Goal: Task Accomplishment & Management: Complete application form

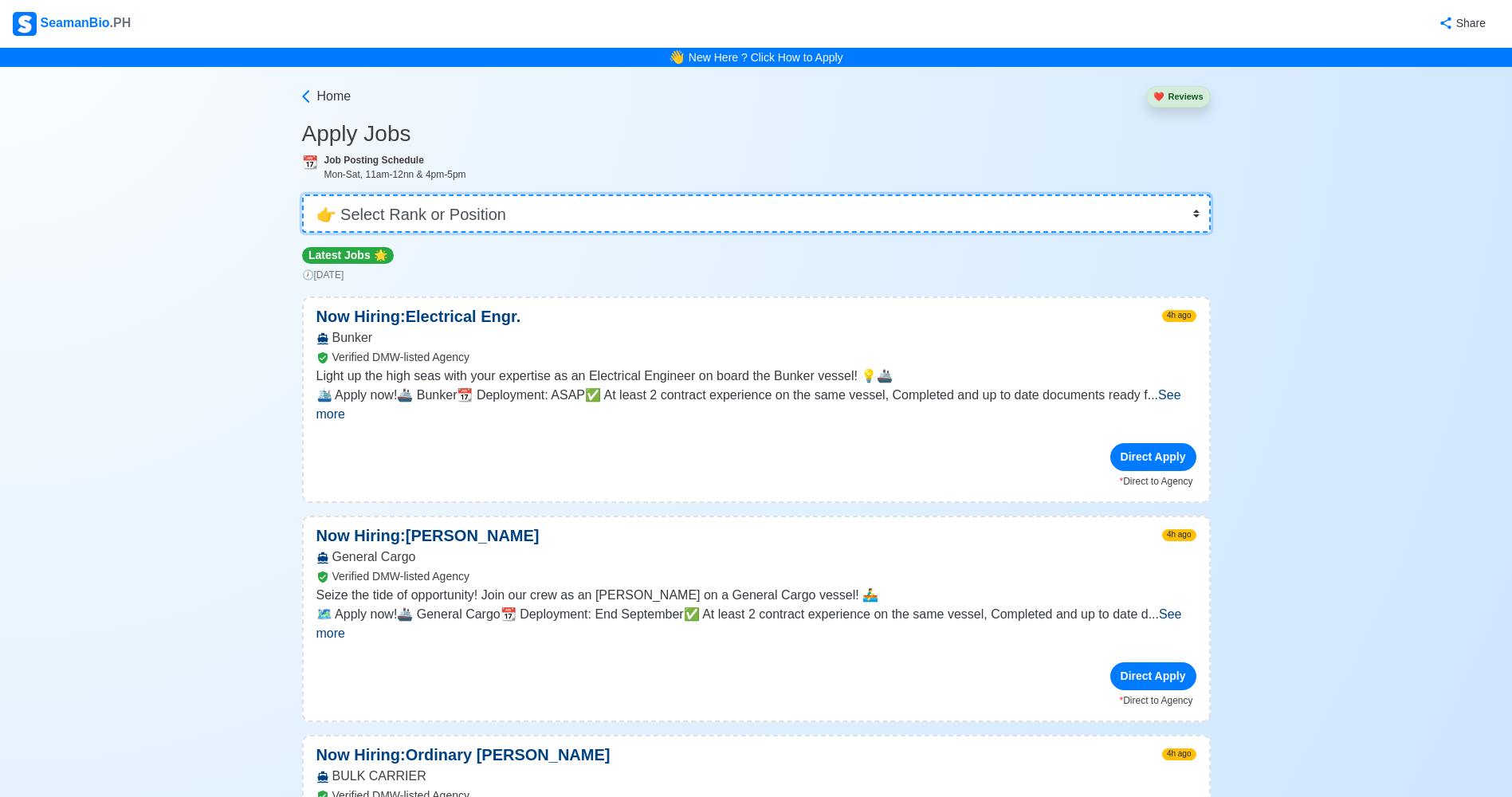
click at [1192, 220] on select "👉 Select Rank or Position Master Chief Officer 2nd Officer 3rd Officer Junior O…" at bounding box center [757, 214] width 909 height 38
select select "Ordinary [PERSON_NAME]"
click at [307, 195] on select "👉 Select Rank or Position Master Chief Officer 2nd Officer 3rd Officer Junior O…" at bounding box center [757, 214] width 909 height 38
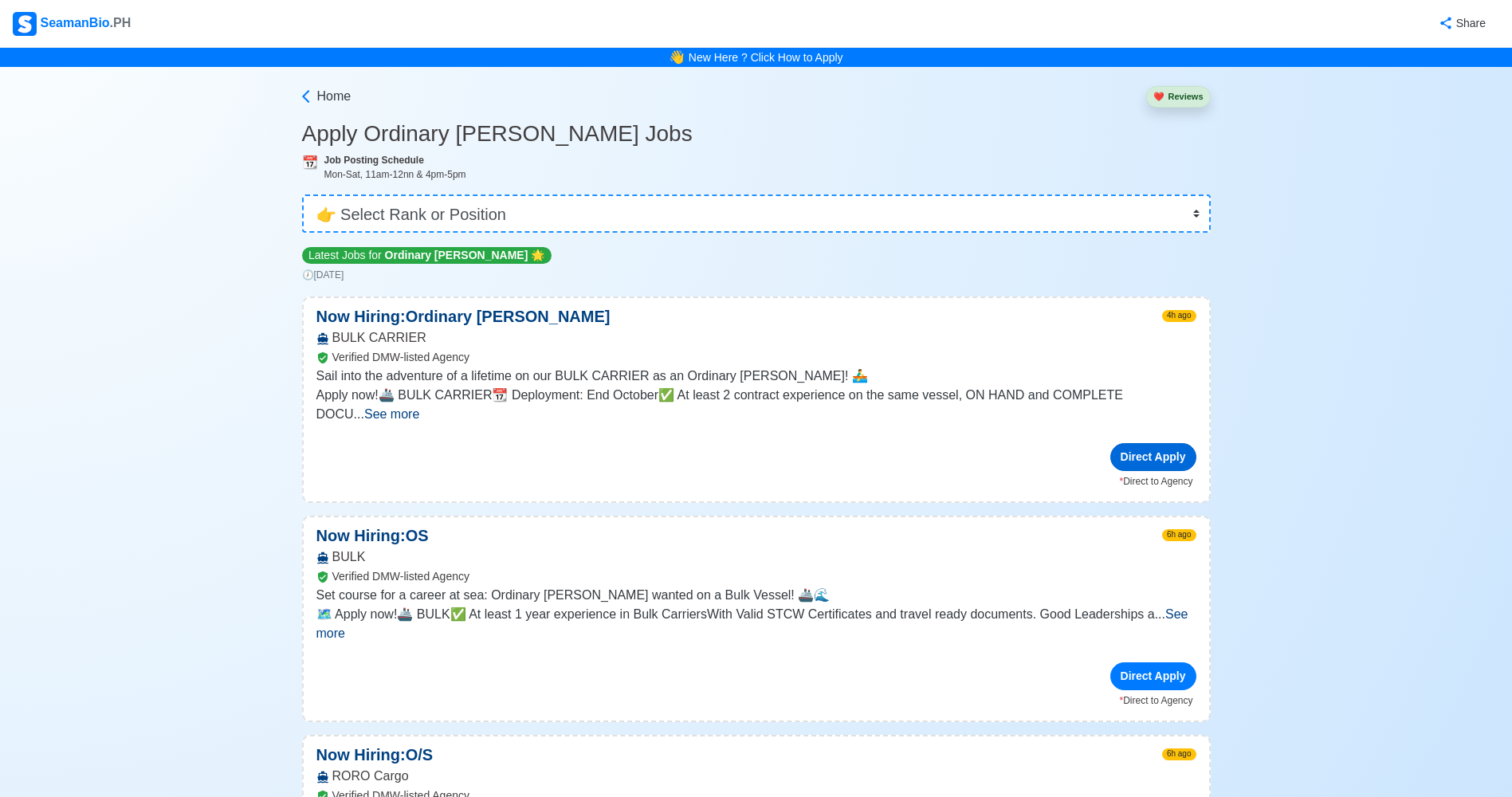
click at [1153, 443] on div "Direct Apply" at bounding box center [1153, 456] width 86 height 28
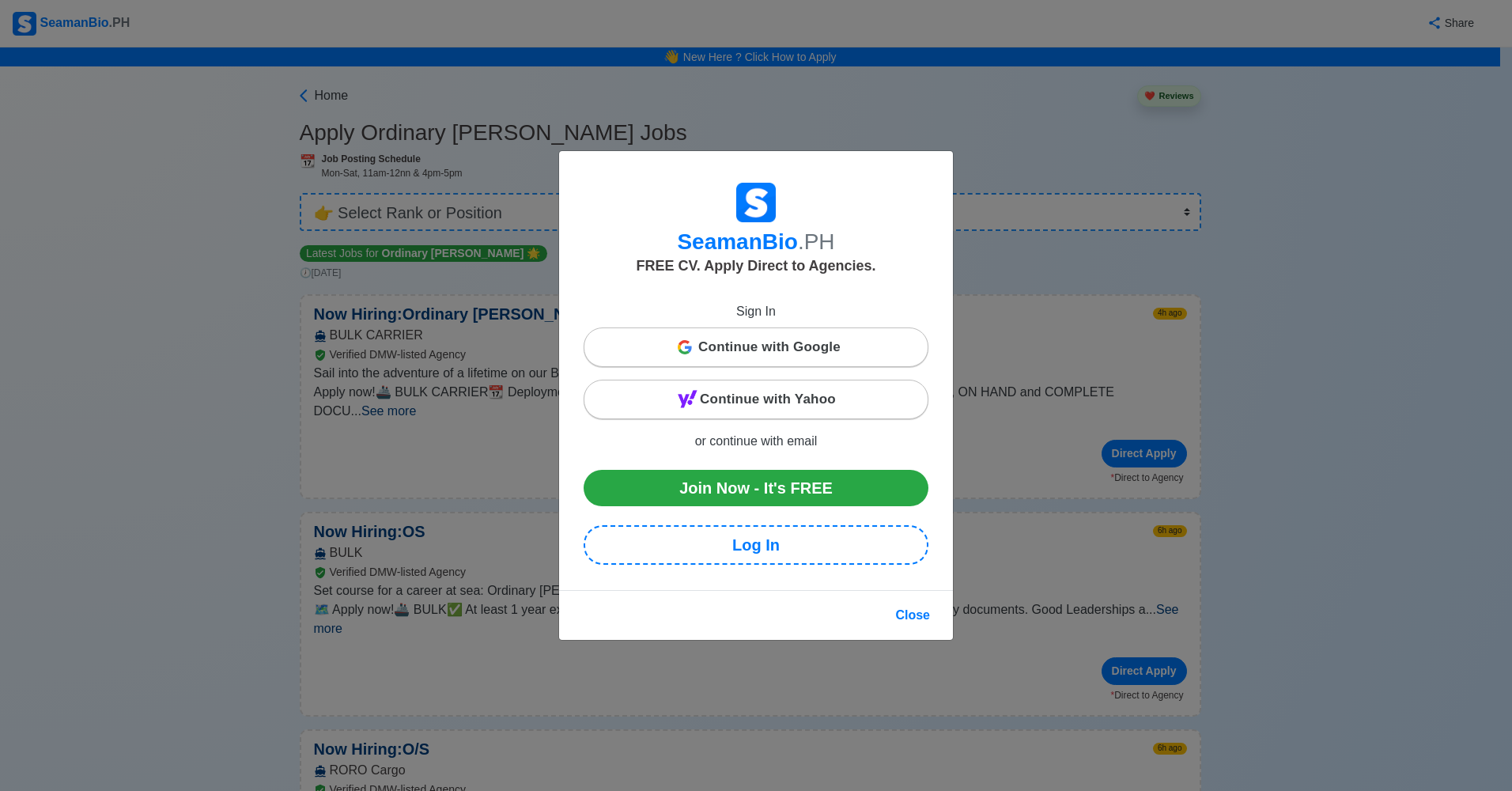
click at [827, 360] on span "Continue with Google" at bounding box center [769, 347] width 142 height 31
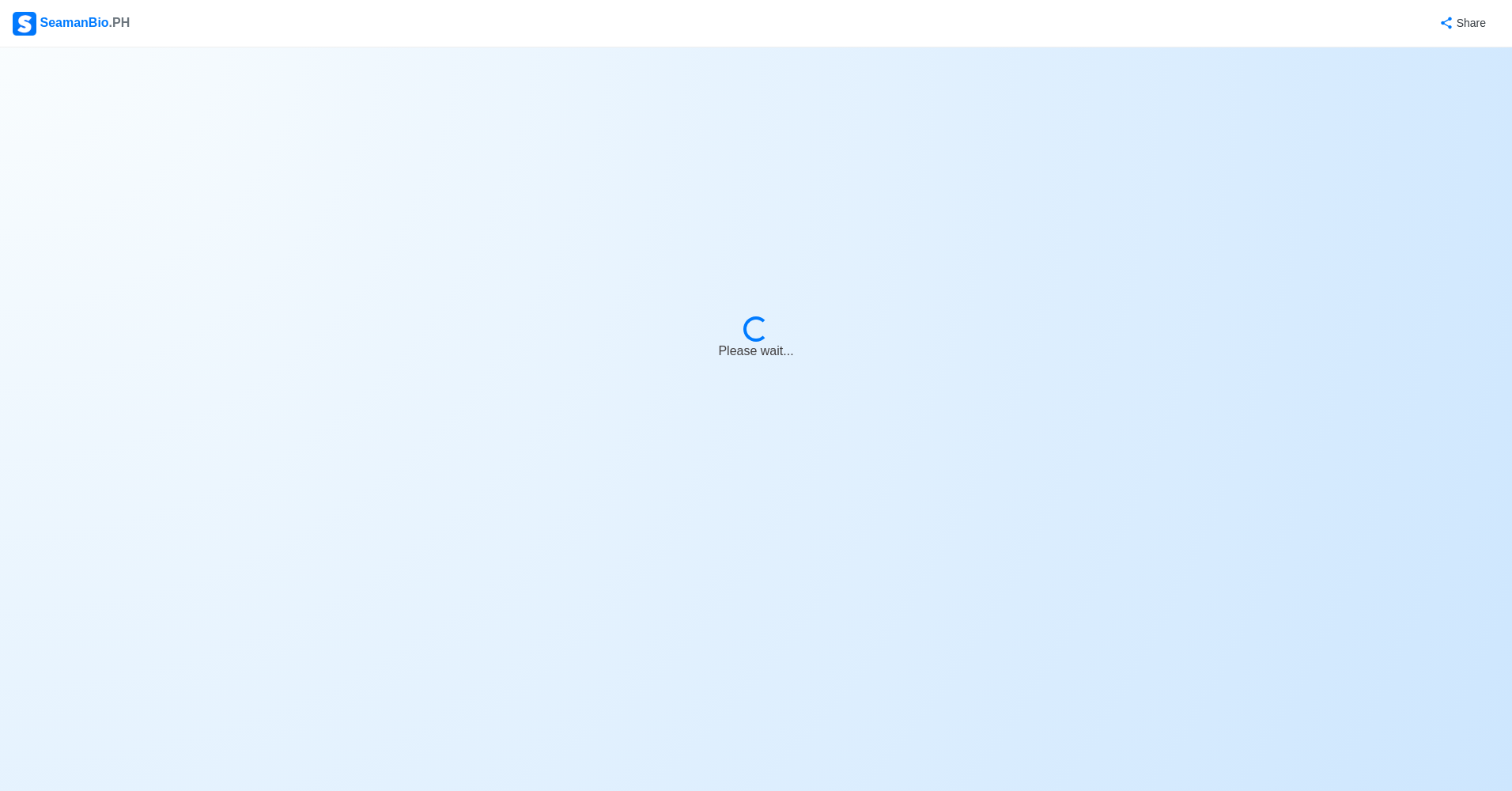
select select "Ordinary [PERSON_NAME]"
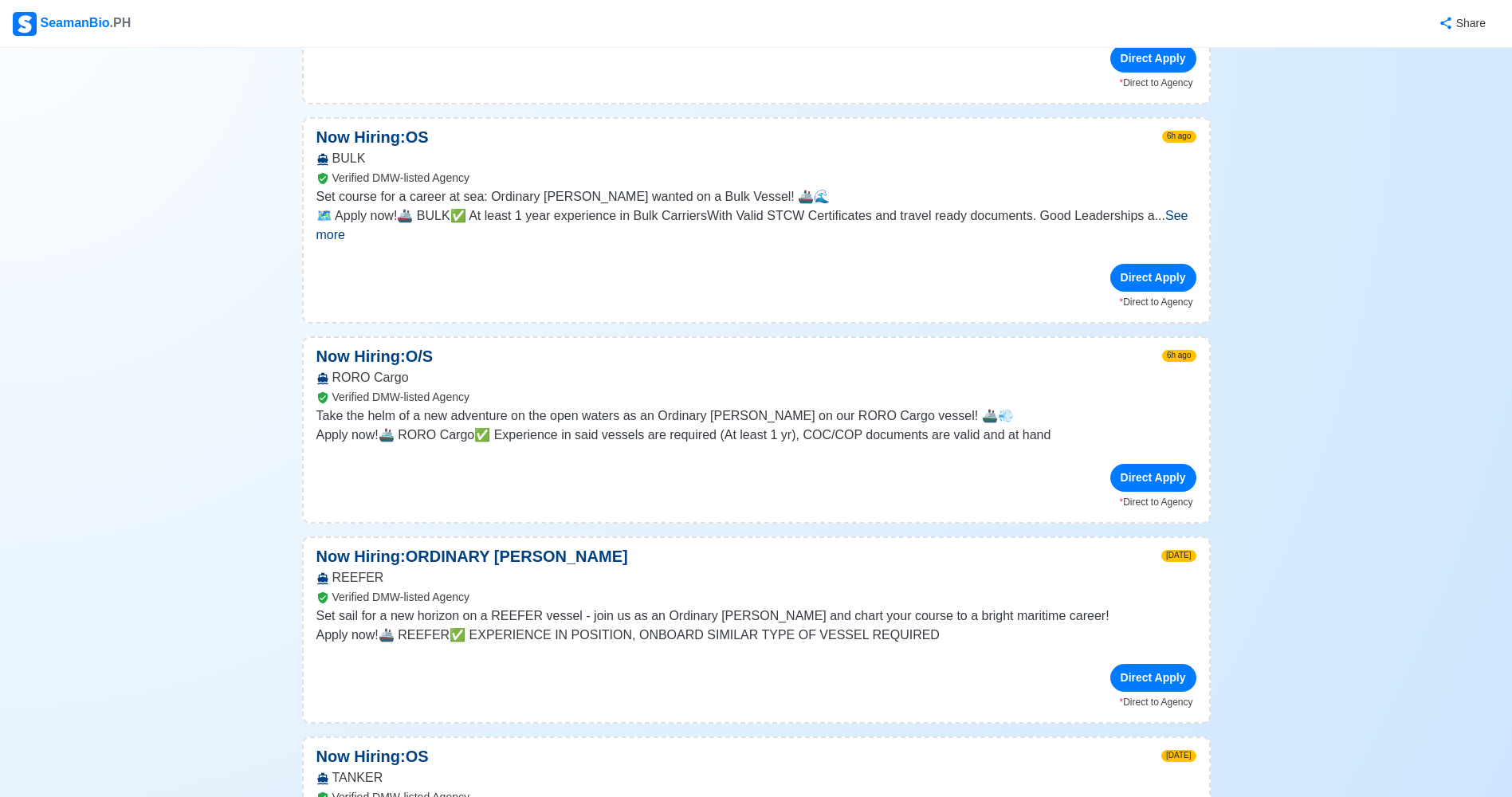
scroll to position [80, 0]
